Goal: Information Seeking & Learning: Learn about a topic

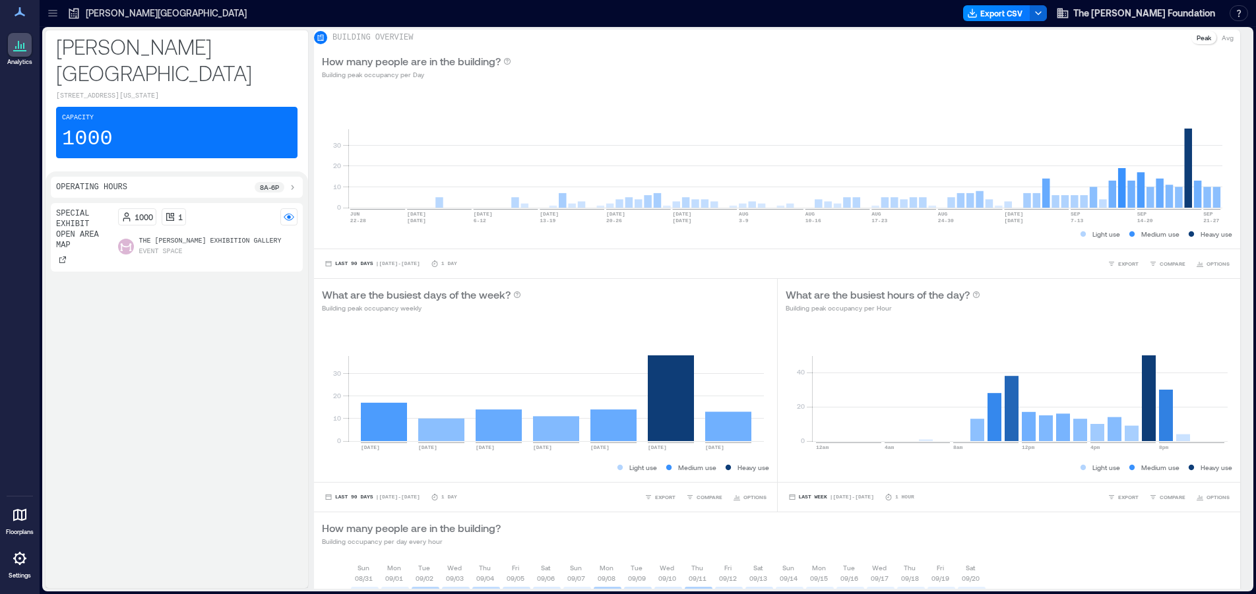
click at [226, 327] on div "Special Exhibit Open Area Map 1000 1 The [PERSON_NAME] Exhibition Gallery Event…" at bounding box center [177, 393] width 252 height 380
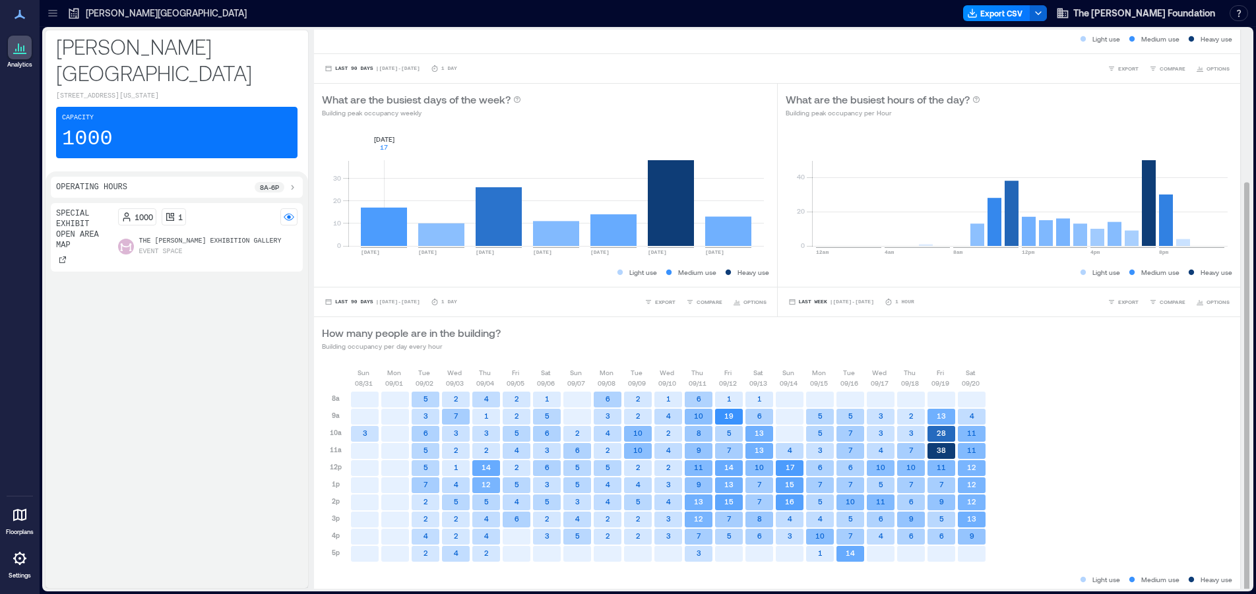
scroll to position [36, 0]
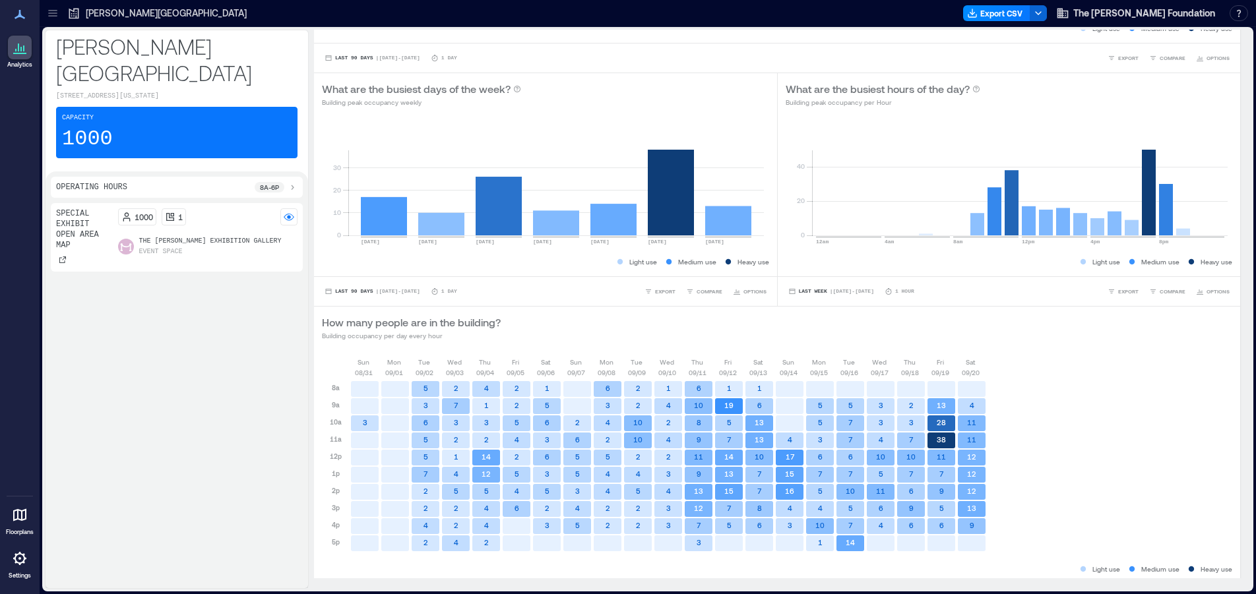
click at [26, 515] on icon at bounding box center [19, 515] width 13 height 13
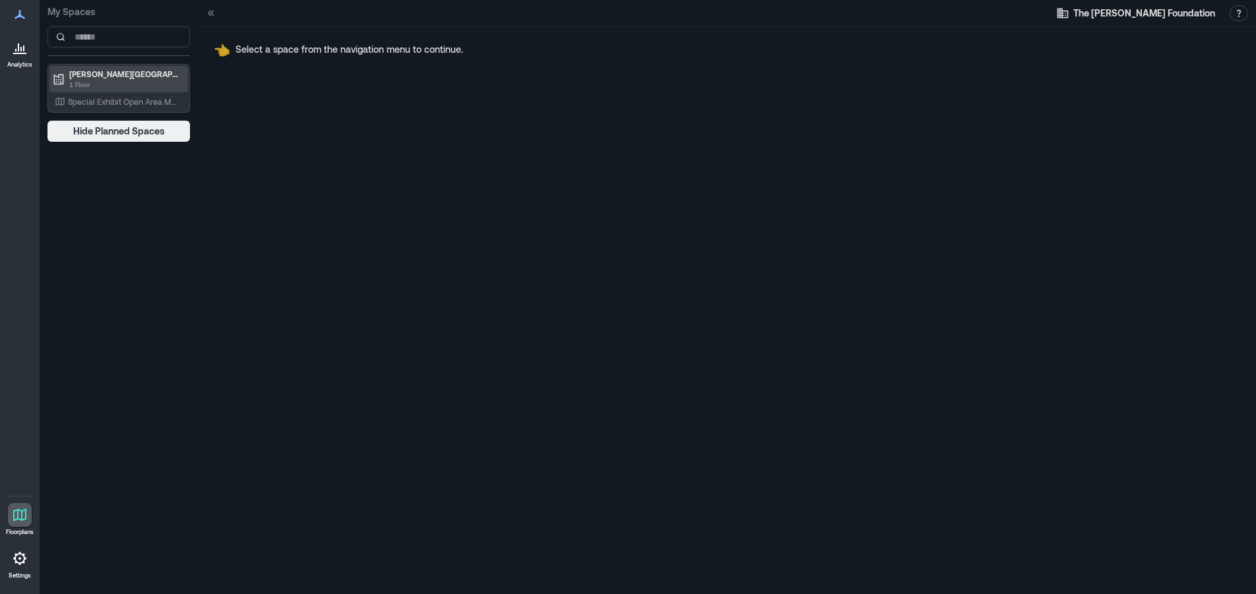
click at [131, 80] on p "1 Floor" at bounding box center [124, 84] width 111 height 11
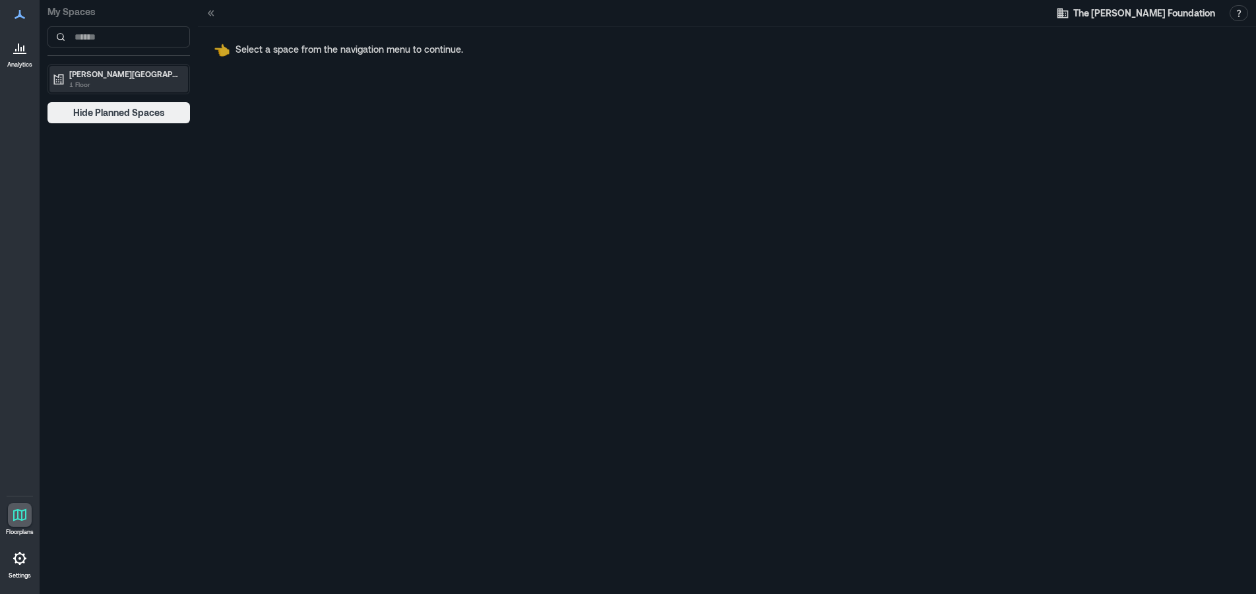
click at [135, 79] on p "1 Floor" at bounding box center [124, 84] width 111 height 11
click at [129, 105] on p "Special Exhibit Open Area Map" at bounding box center [123, 101] width 110 height 11
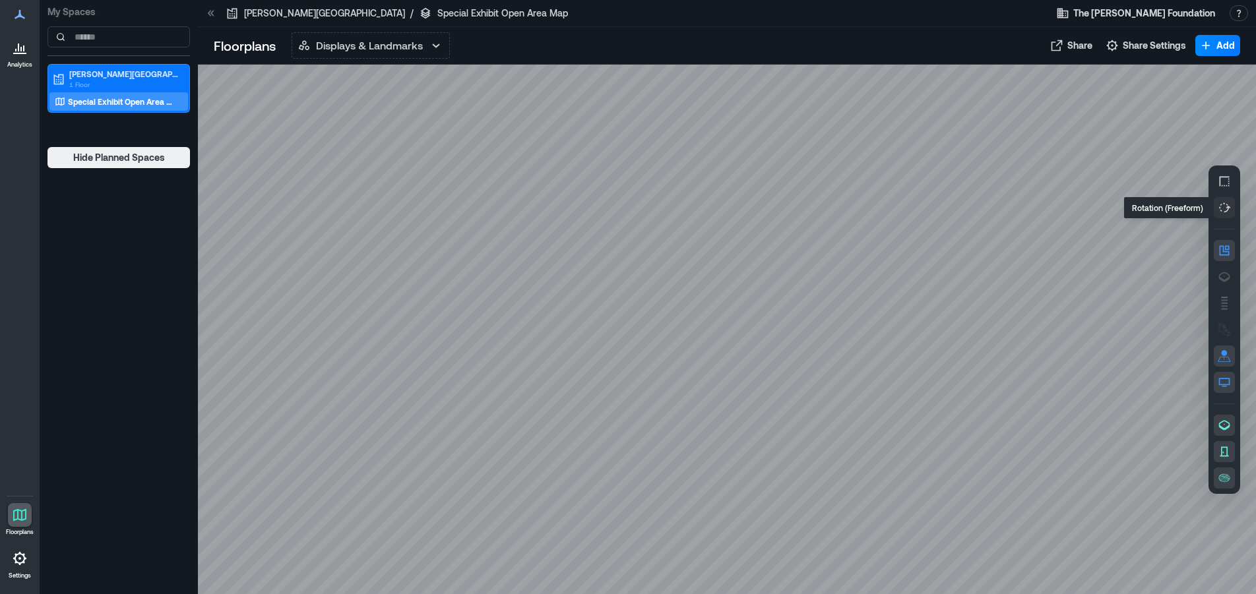
click at [1227, 209] on icon "button" at bounding box center [1224, 207] width 13 height 13
click at [1225, 382] on icon "button" at bounding box center [1224, 382] width 13 height 13
click at [1231, 383] on icon "button" at bounding box center [1224, 382] width 13 height 13
click at [1227, 425] on icon "button" at bounding box center [1224, 425] width 13 height 13
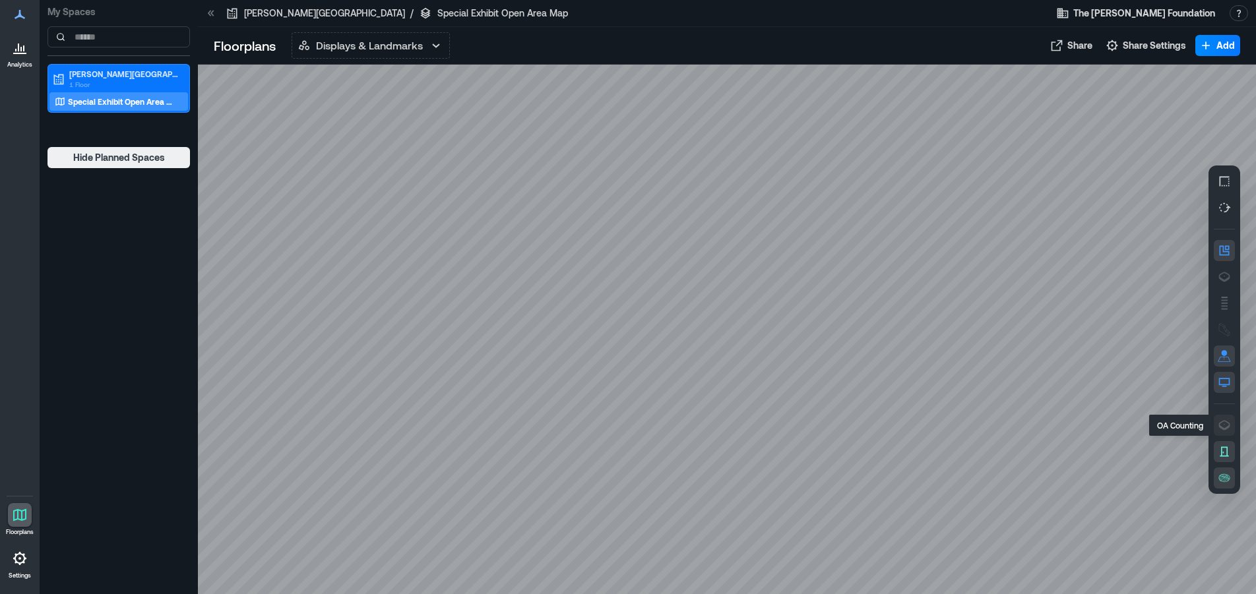
click at [1227, 427] on icon "button" at bounding box center [1224, 425] width 11 height 10
click at [1223, 480] on icon "button" at bounding box center [1224, 478] width 13 height 13
click at [1226, 478] on icon "button" at bounding box center [1224, 478] width 11 height 8
click at [422, 43] on p "Displays & Landmarks" at bounding box center [369, 46] width 107 height 16
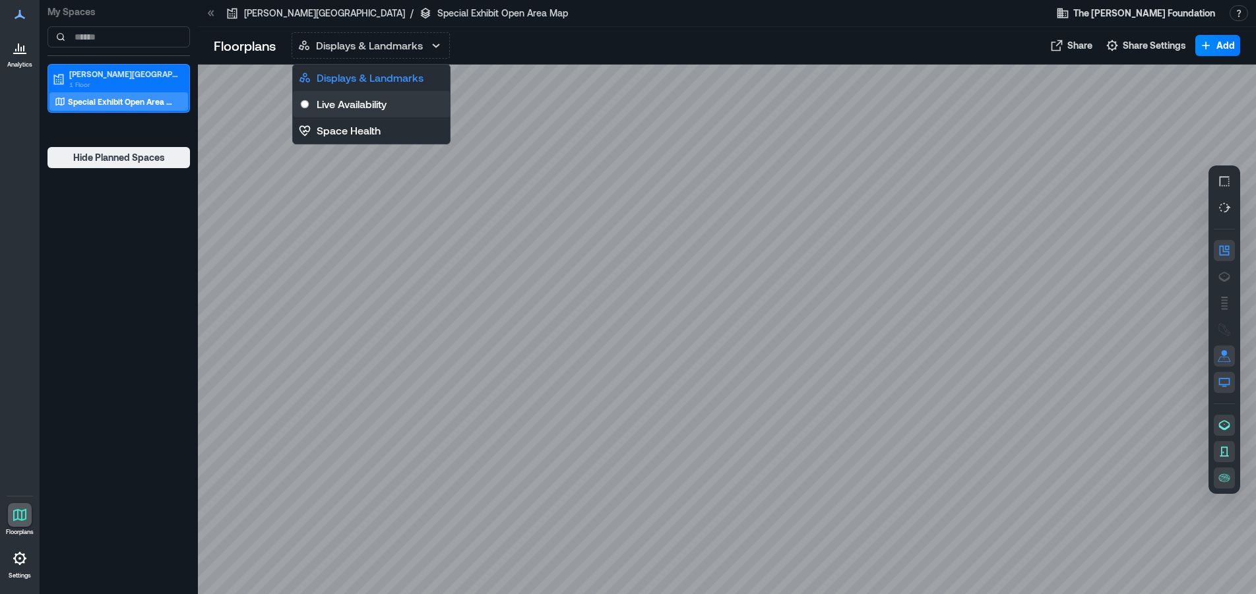
click at [369, 108] on p "Live Availability" at bounding box center [352, 104] width 70 height 16
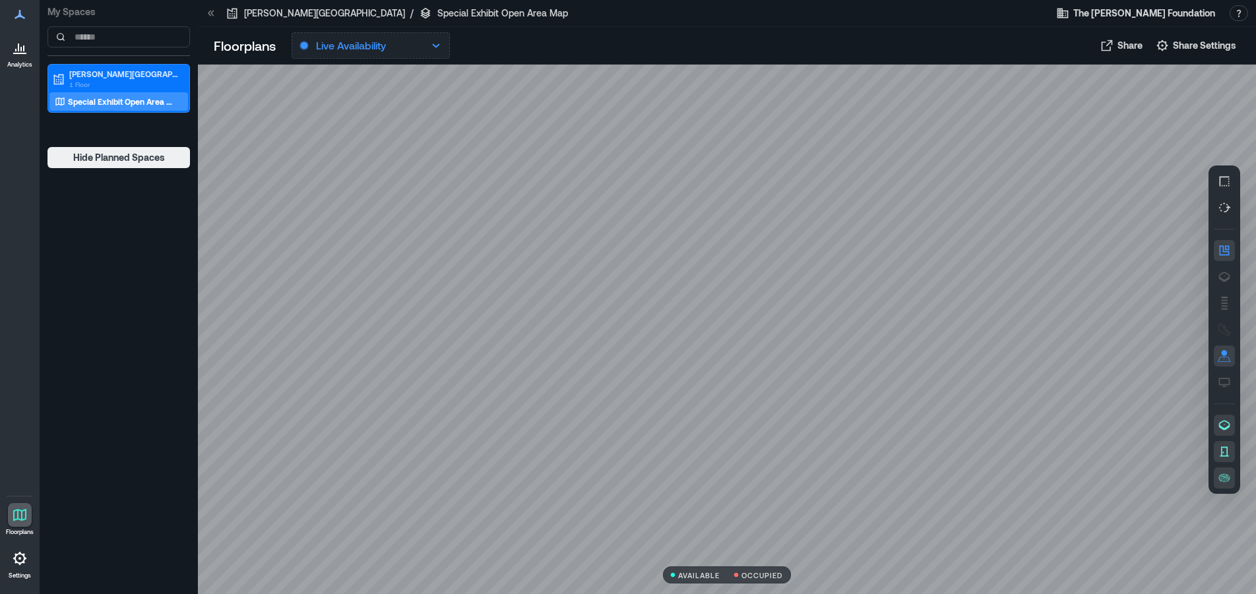
click at [417, 40] on button "Live Availability" at bounding box center [371, 45] width 158 height 26
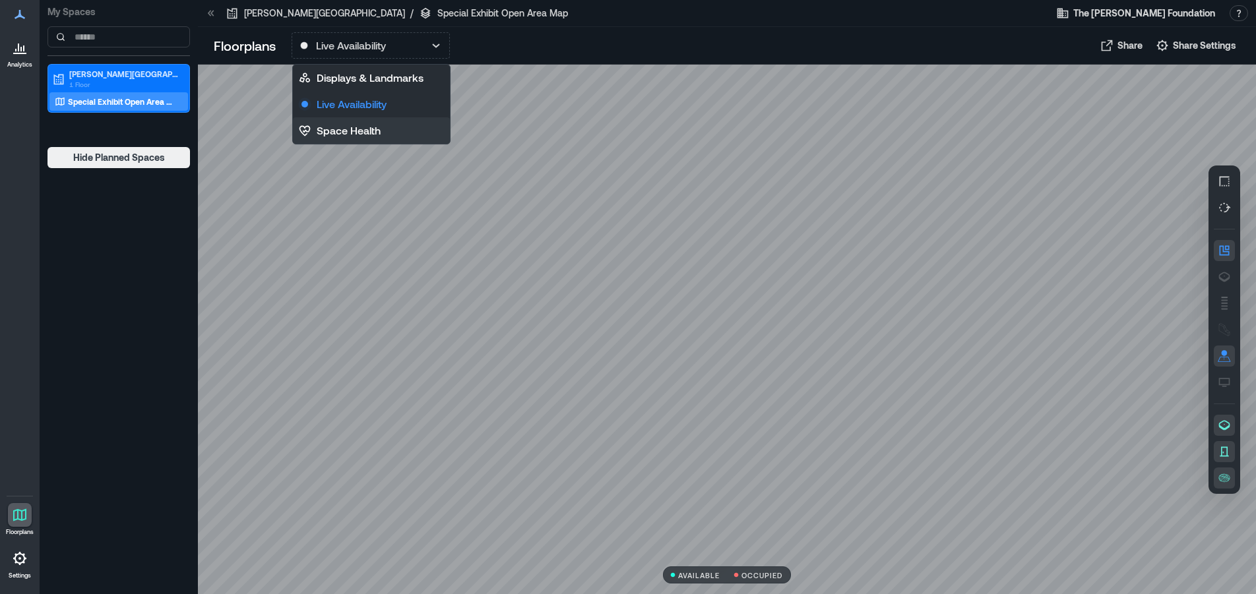
click at [370, 129] on p "Space Health" at bounding box center [349, 131] width 64 height 16
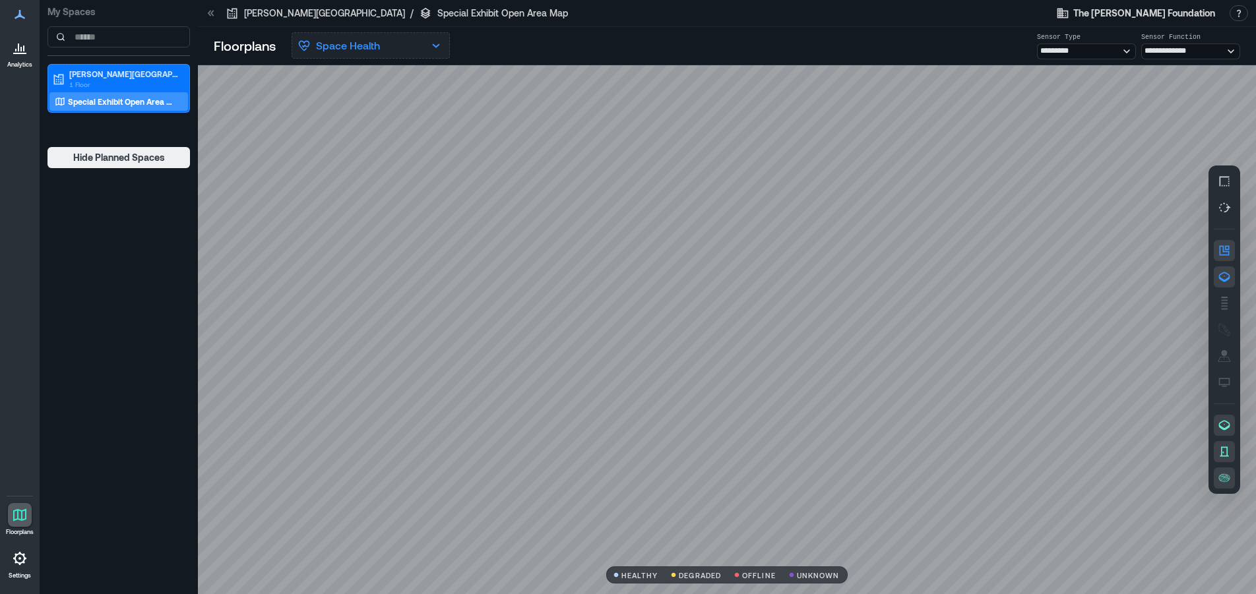
click at [422, 46] on button "Space Health" at bounding box center [371, 45] width 158 height 26
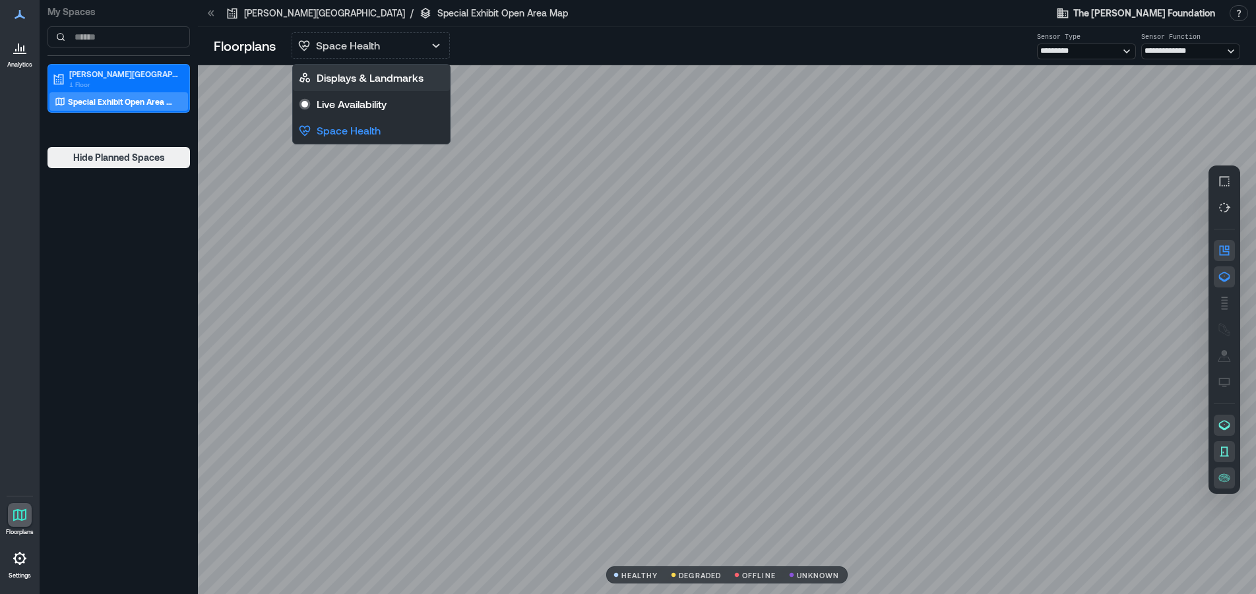
click at [412, 65] on button "Displays & Landmarks" at bounding box center [371, 78] width 157 height 26
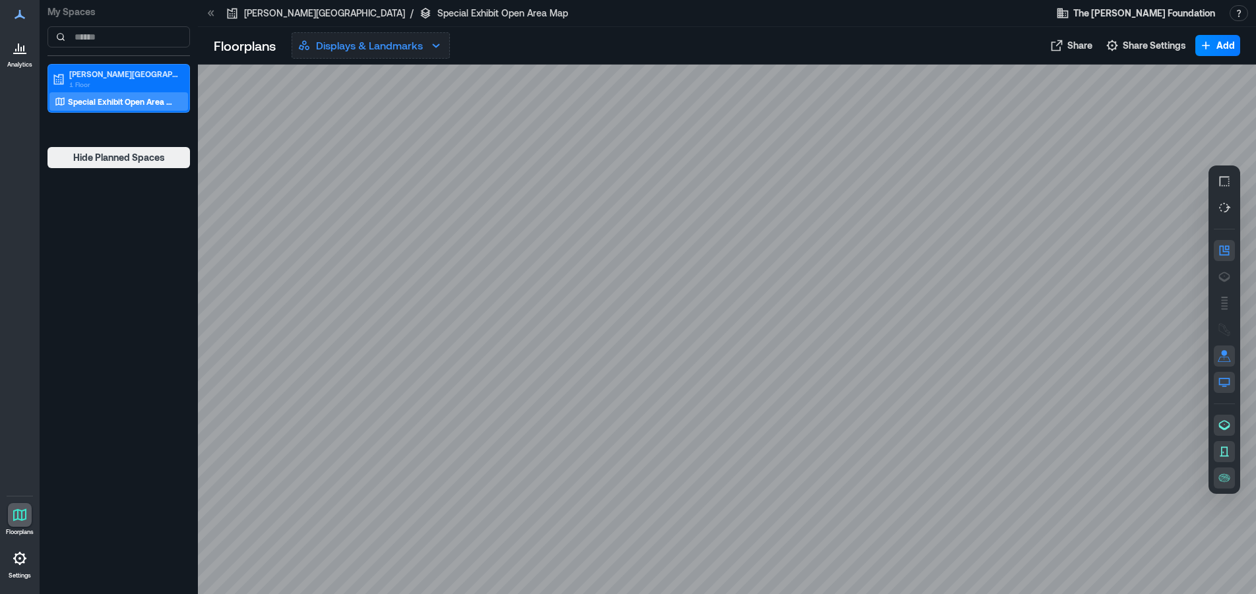
click at [354, 51] on p "Displays & Landmarks" at bounding box center [369, 46] width 107 height 16
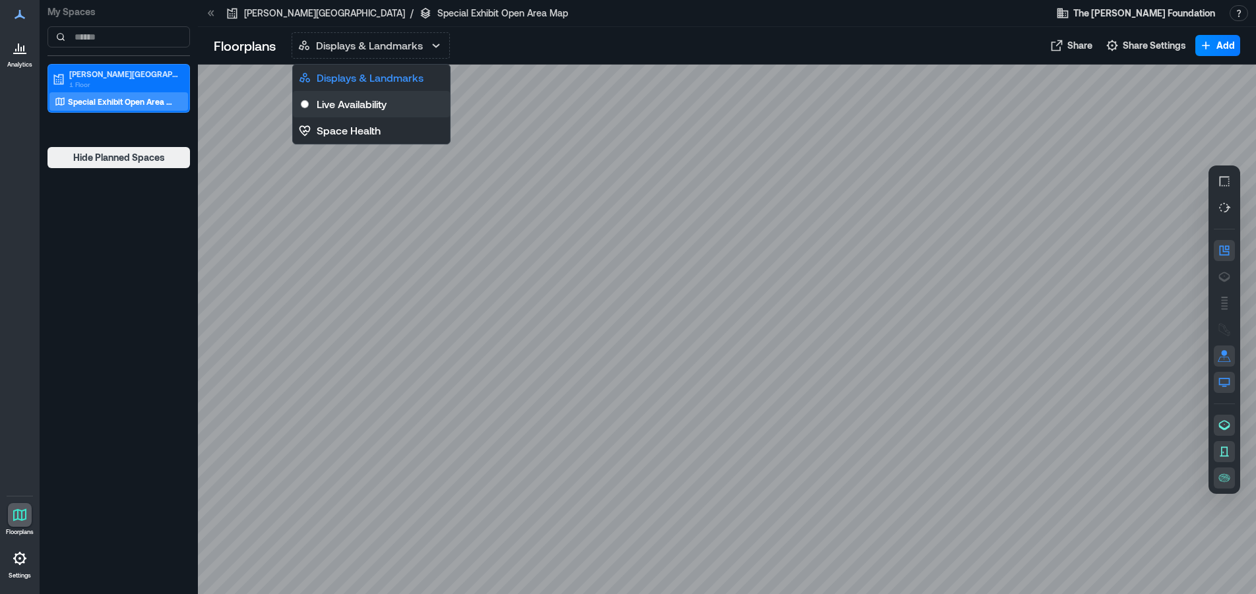
click at [383, 108] on p "Live Availability" at bounding box center [352, 104] width 70 height 16
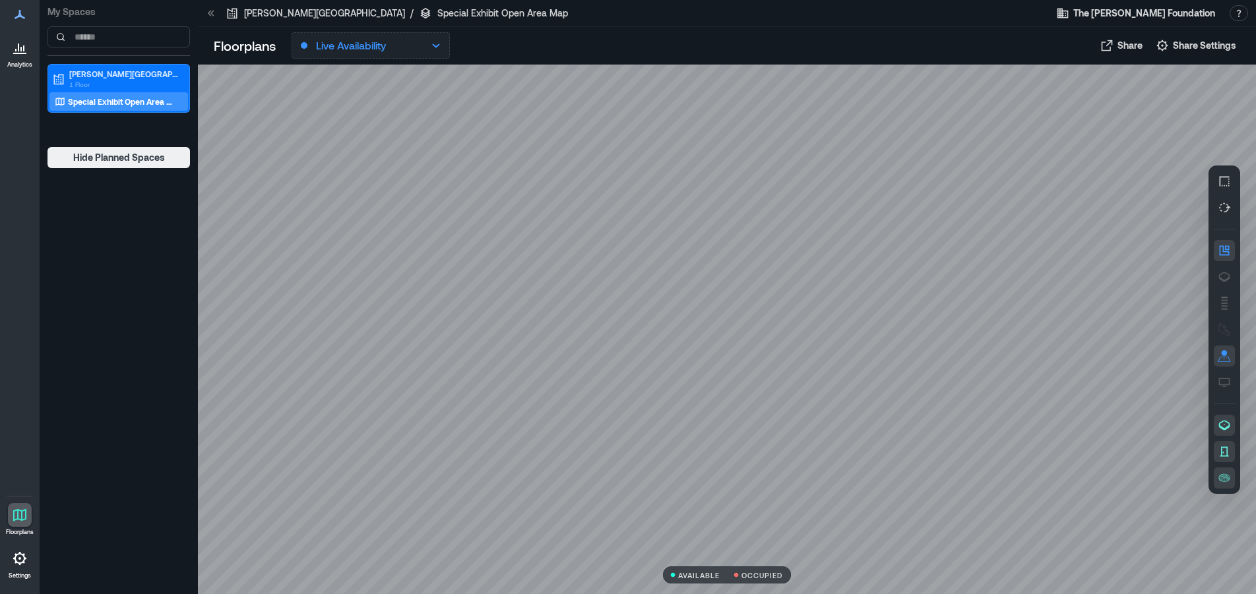
click at [412, 51] on button "Live Availability" at bounding box center [371, 45] width 158 height 26
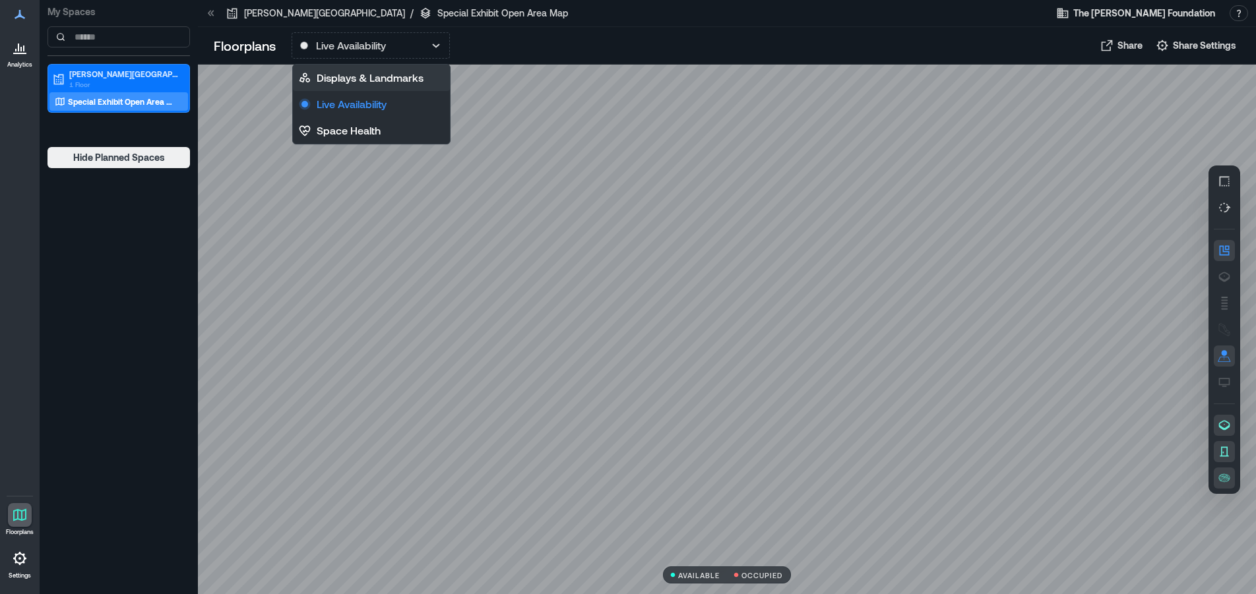
click at [395, 76] on p "Displays & Landmarks" at bounding box center [370, 78] width 107 height 16
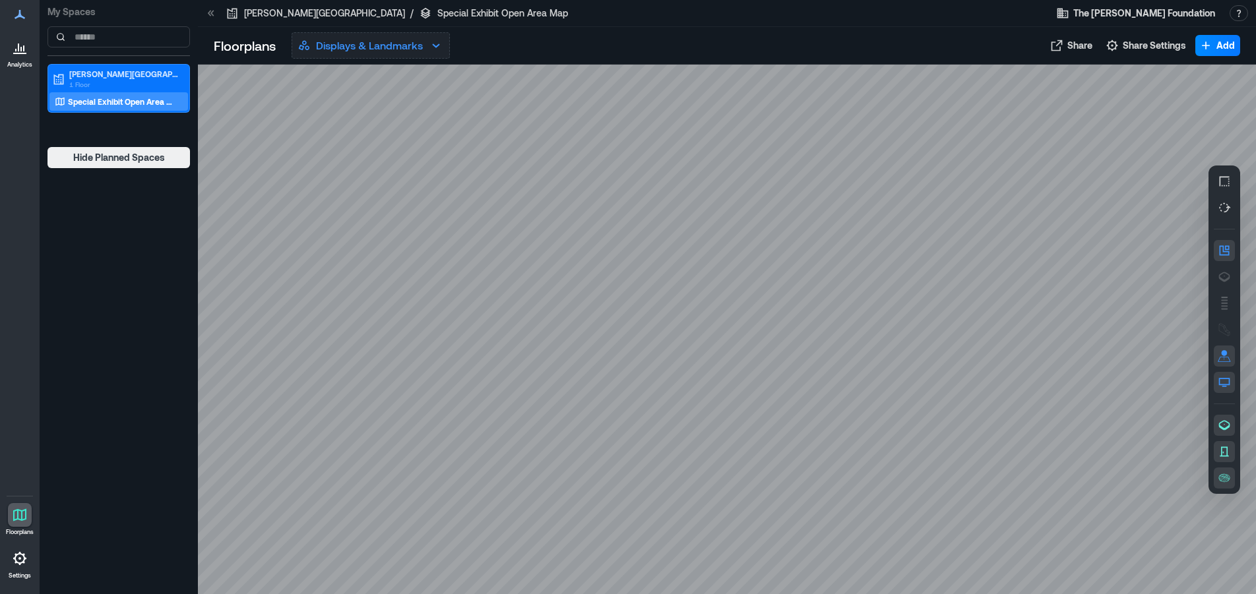
click at [395, 39] on p "Displays & Landmarks" at bounding box center [369, 46] width 107 height 16
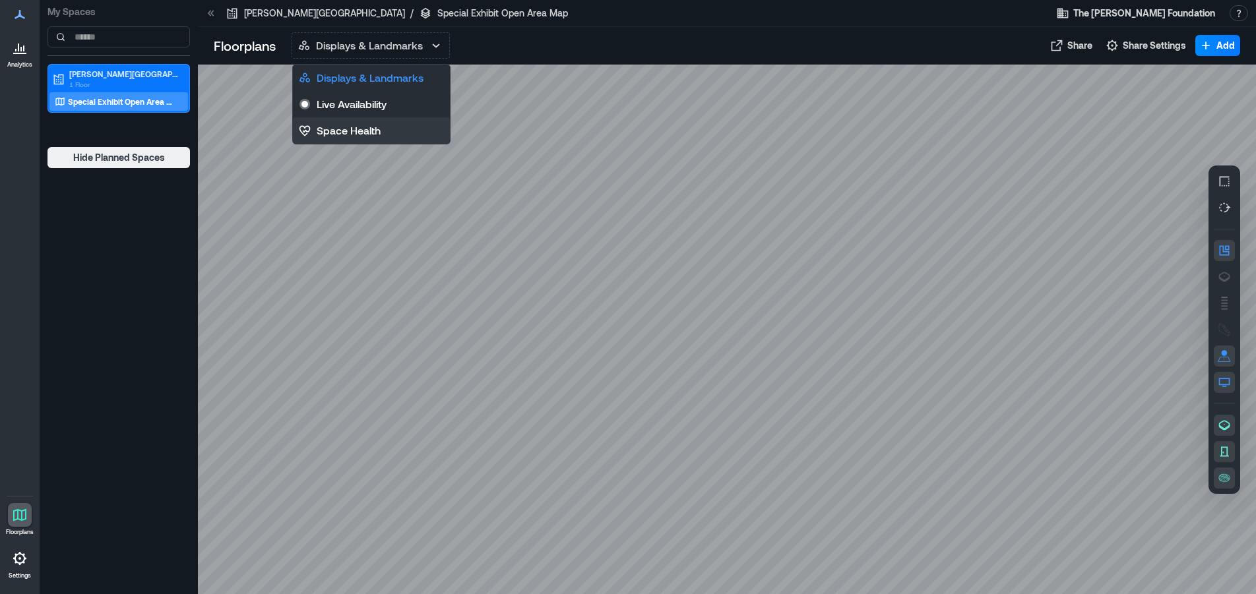
click at [379, 131] on p "Space Health" at bounding box center [349, 131] width 64 height 16
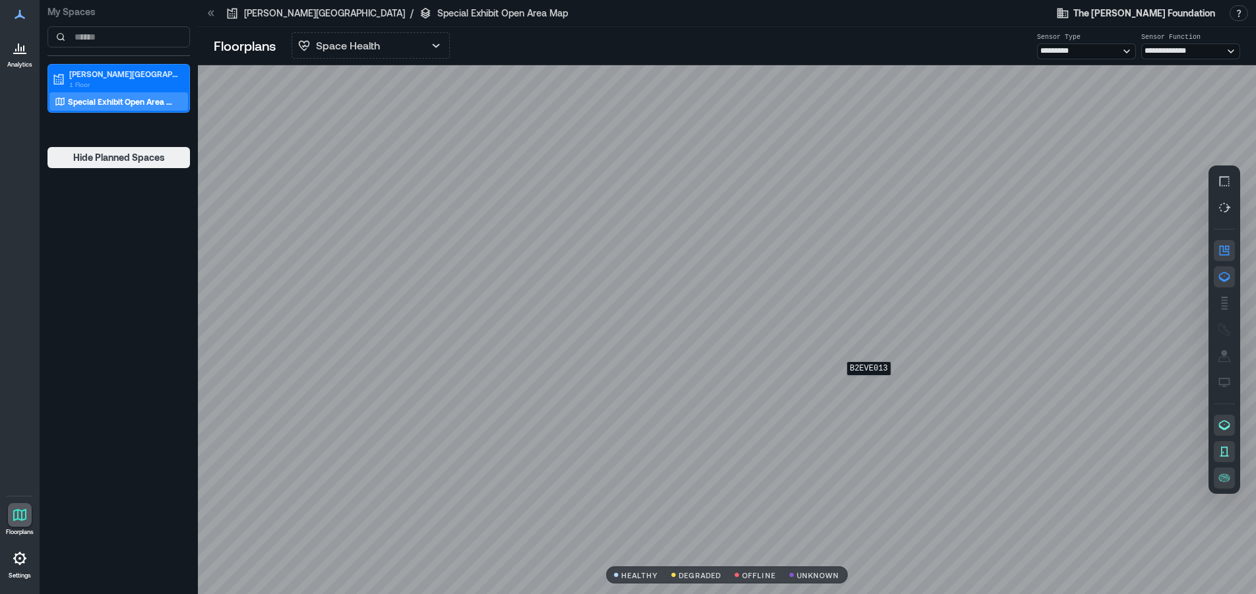
click at [869, 384] on div "B2EVE013" at bounding box center [727, 330] width 1058 height 530
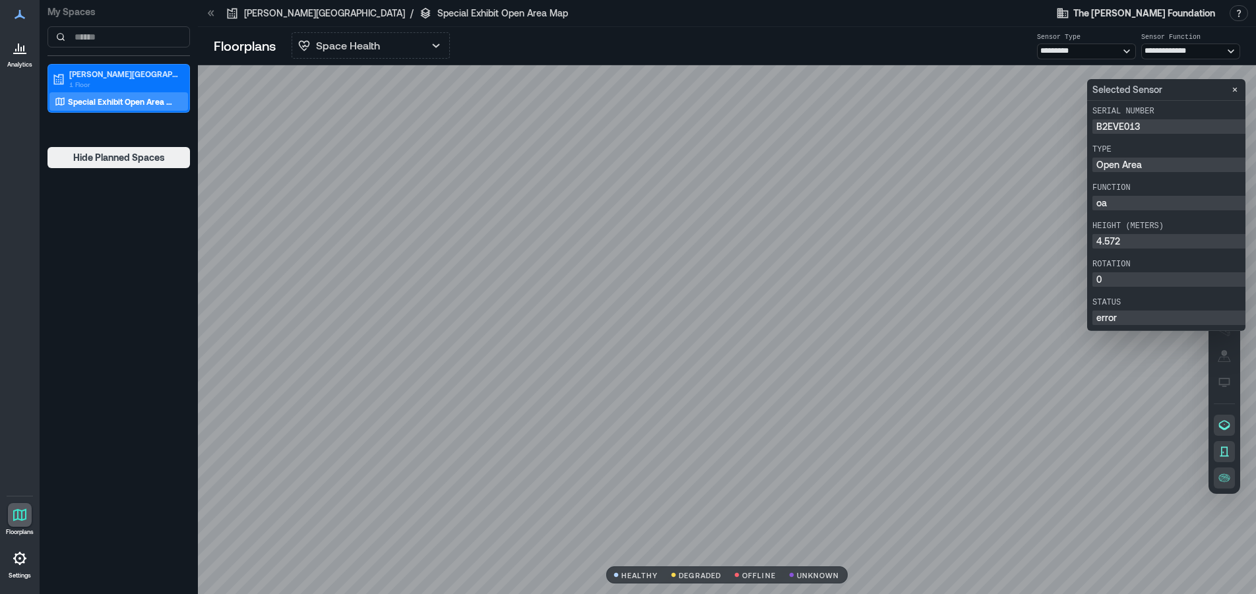
click at [304, 338] on div at bounding box center [727, 330] width 1058 height 530
click at [28, 51] on div at bounding box center [20, 48] width 24 height 24
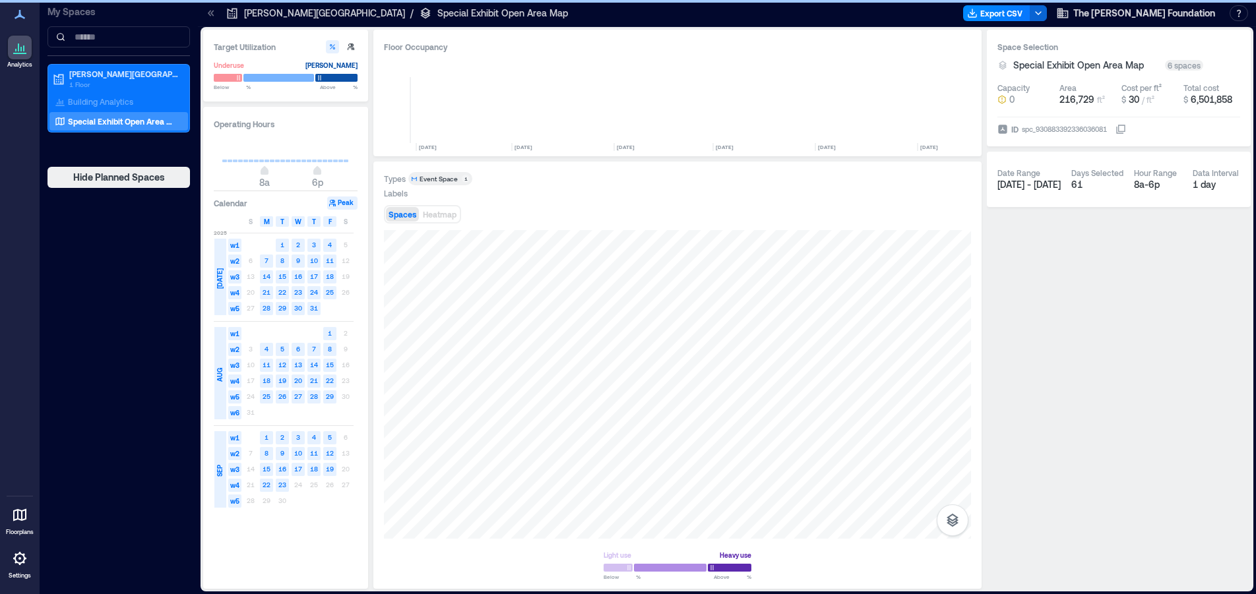
scroll to position [0, 4340]
